Goal: Use online tool/utility: Utilize a website feature to perform a specific function

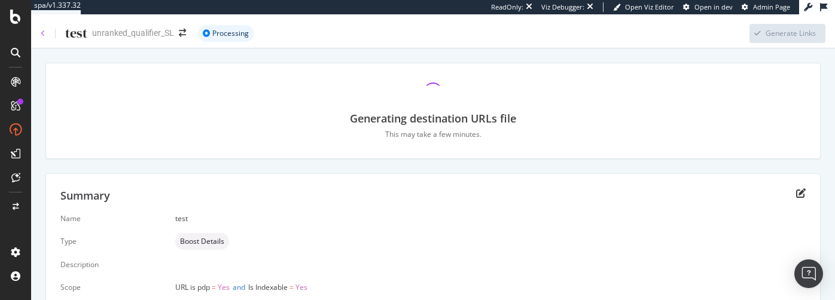
click at [41, 34] on icon at bounding box center [43, 33] width 5 height 7
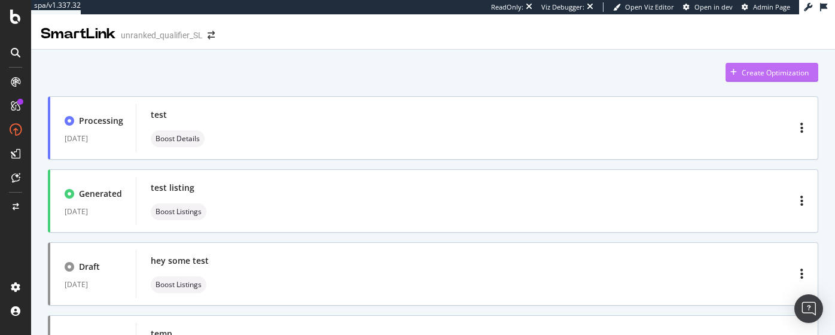
click at [754, 73] on div "Create Optimization" at bounding box center [775, 73] width 67 height 10
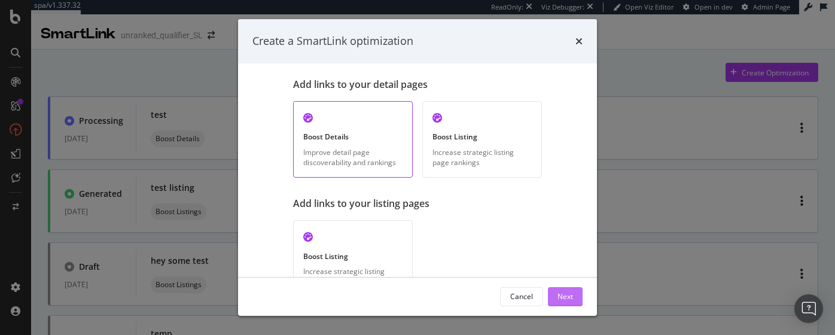
click at [561, 205] on div "Next" at bounding box center [565, 296] width 16 height 10
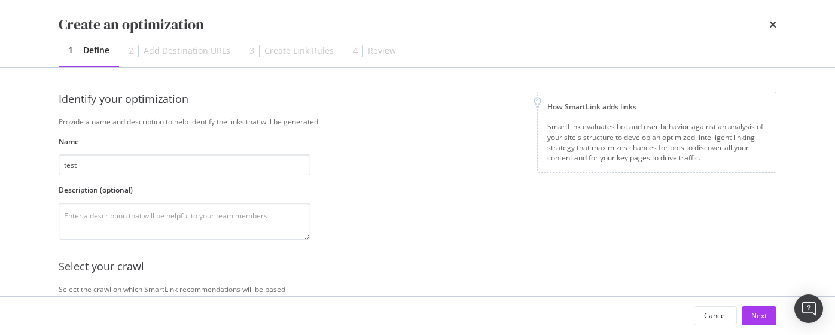
scroll to position [51, 0]
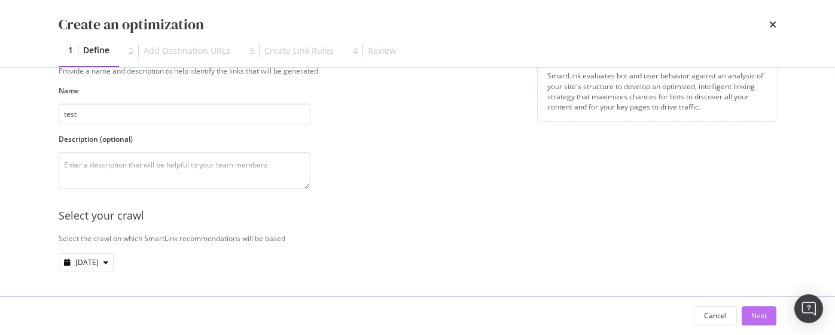
type input "test"
click at [755, 205] on div "Next" at bounding box center [759, 315] width 16 height 10
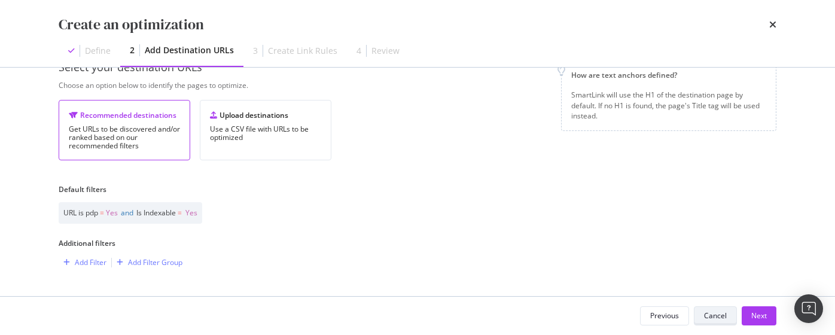
scroll to position [32, 0]
click at [766, 205] on div "Next" at bounding box center [759, 315] width 16 height 10
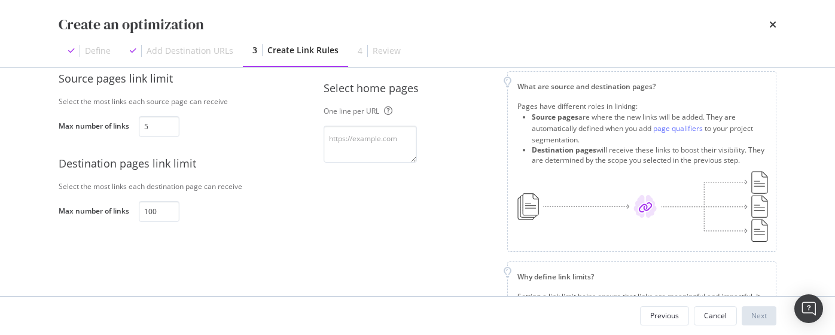
scroll to position [51, 0]
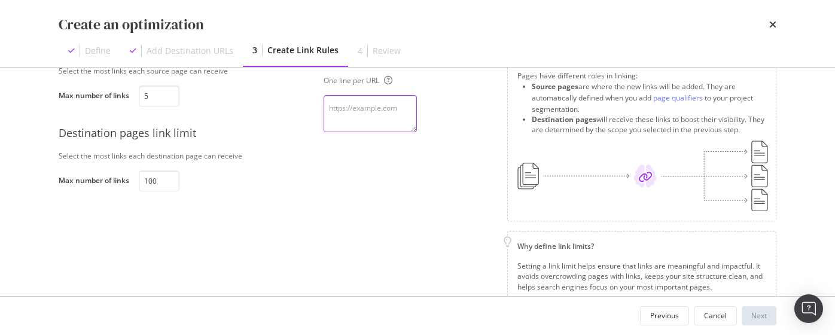
click at [372, 115] on textarea "modal" at bounding box center [370, 113] width 93 height 37
type textarea "[URL][DOMAIN_NAME]"
click at [760, 205] on div "Next" at bounding box center [759, 315] width 16 height 10
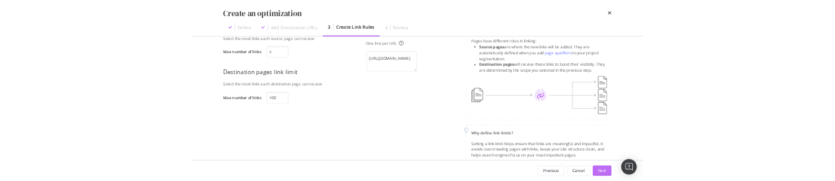
scroll to position [26, 0]
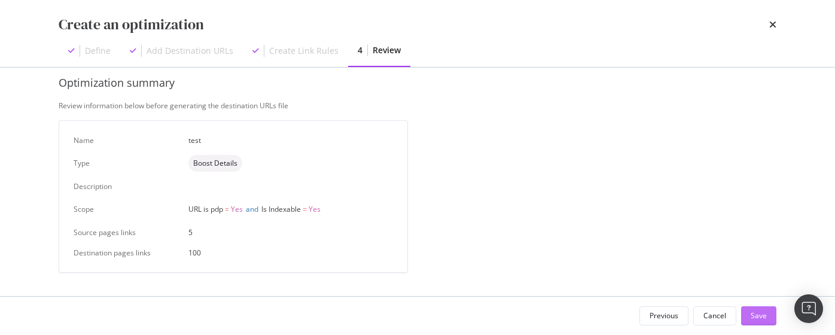
click at [753, 205] on div "Save" at bounding box center [759, 315] width 16 height 10
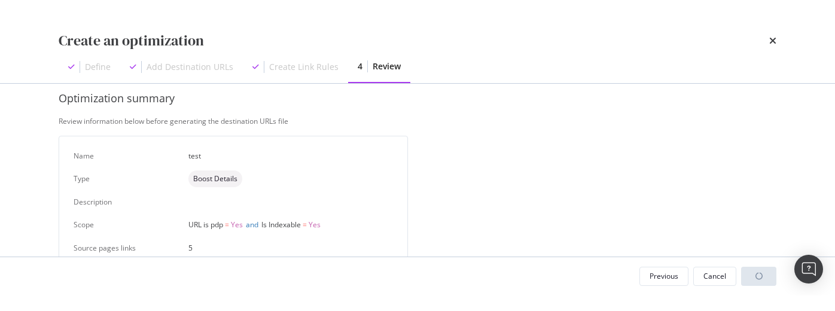
scroll to position [51, 0]
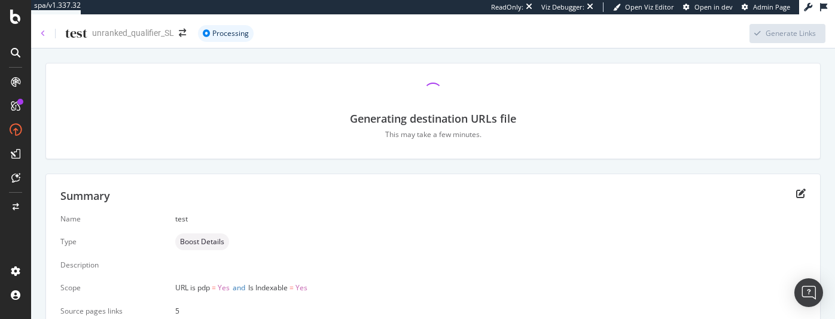
click at [44, 33] on icon at bounding box center [43, 33] width 5 height 7
